Goal: Find contact information: Find contact information

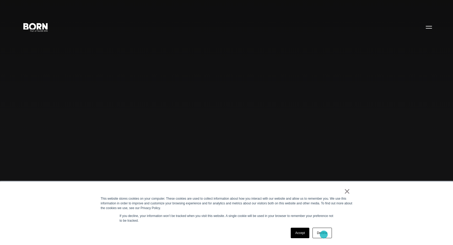
click at [324, 235] on link "Decline" at bounding box center [321, 233] width 19 height 10
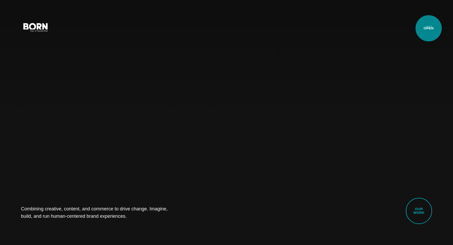
click at [429, 28] on button "Primary Menu" at bounding box center [428, 26] width 13 height 11
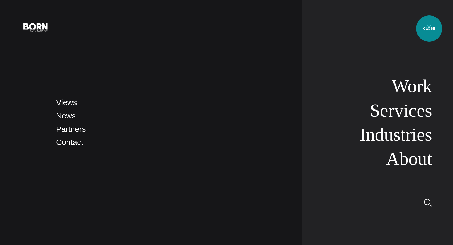
click at [429, 29] on button "Primary Menu" at bounding box center [428, 26] width 13 height 11
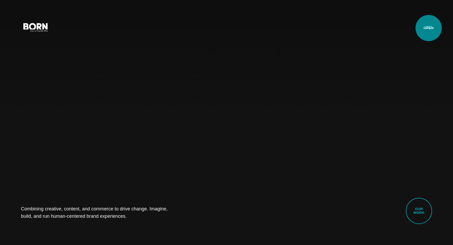
click at [429, 28] on button "Primary Menu" at bounding box center [428, 26] width 13 height 11
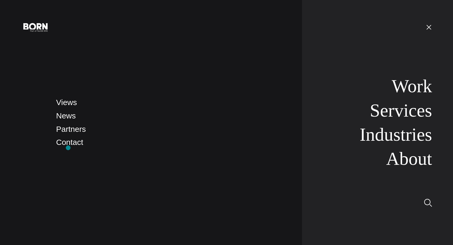
click at [68, 145] on link "Contact" at bounding box center [69, 142] width 27 height 9
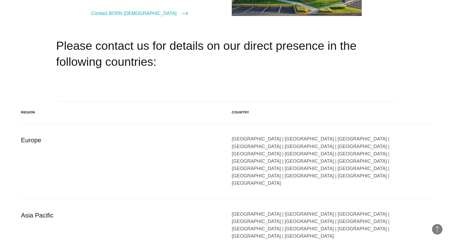
scroll to position [811, 0]
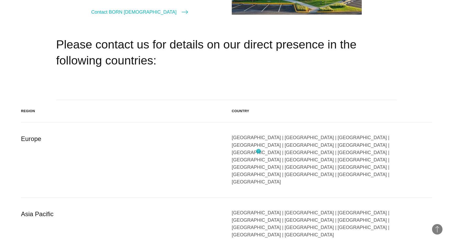
click at [258, 151] on div "Austria | Belgium | Bulgaria | Czech Republic | Denmark | Finland | France | Ge…" at bounding box center [332, 160] width 200 height 52
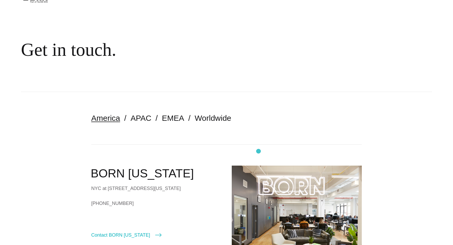
scroll to position [0, 0]
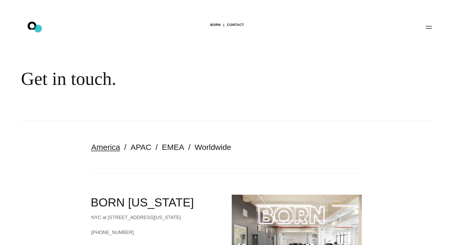
click at [38, 29] on icon ".st0{display:none;} .st1{display:inline;} .st2{font-family:'HelveticaNeue-Mediu…" at bounding box center [36, 27] width 34 height 14
